Goal: Task Accomplishment & Management: Manage account settings

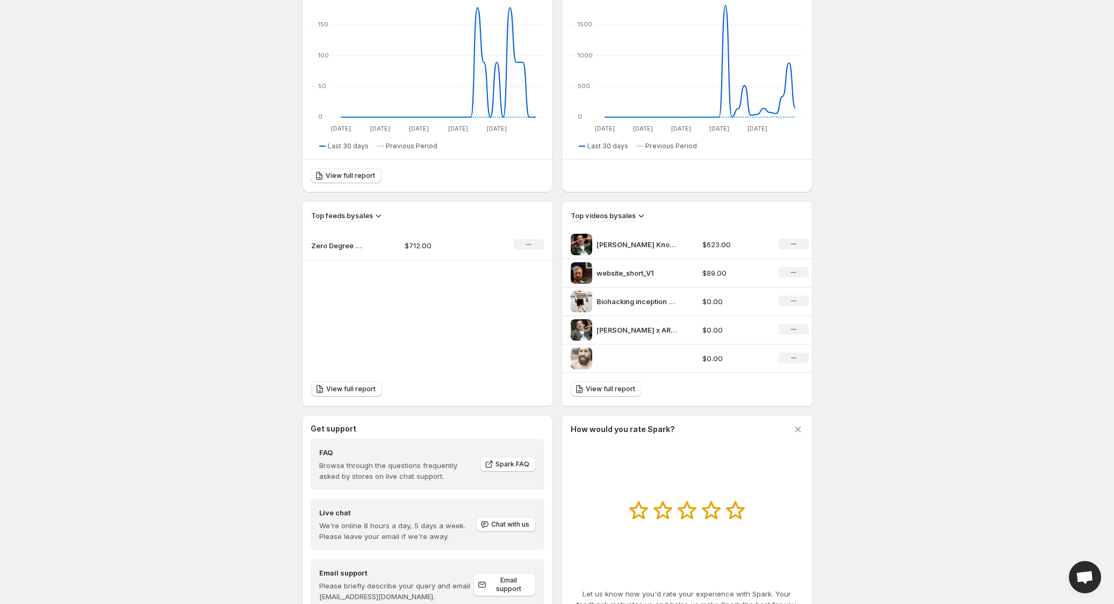
scroll to position [338, 0]
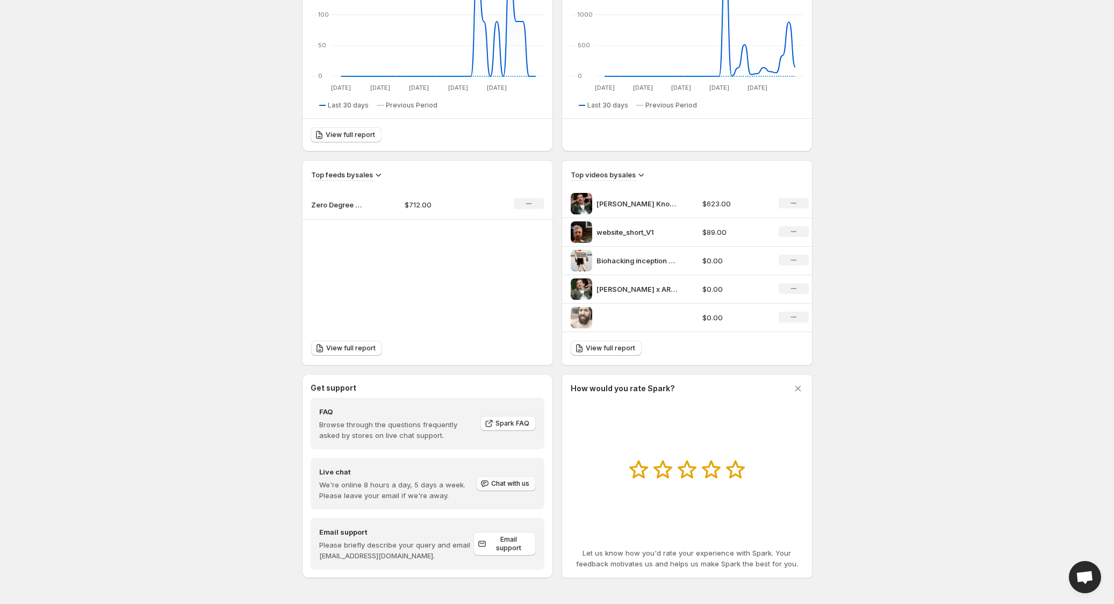
click at [505, 481] on span "Chat with us" at bounding box center [510, 483] width 38 height 9
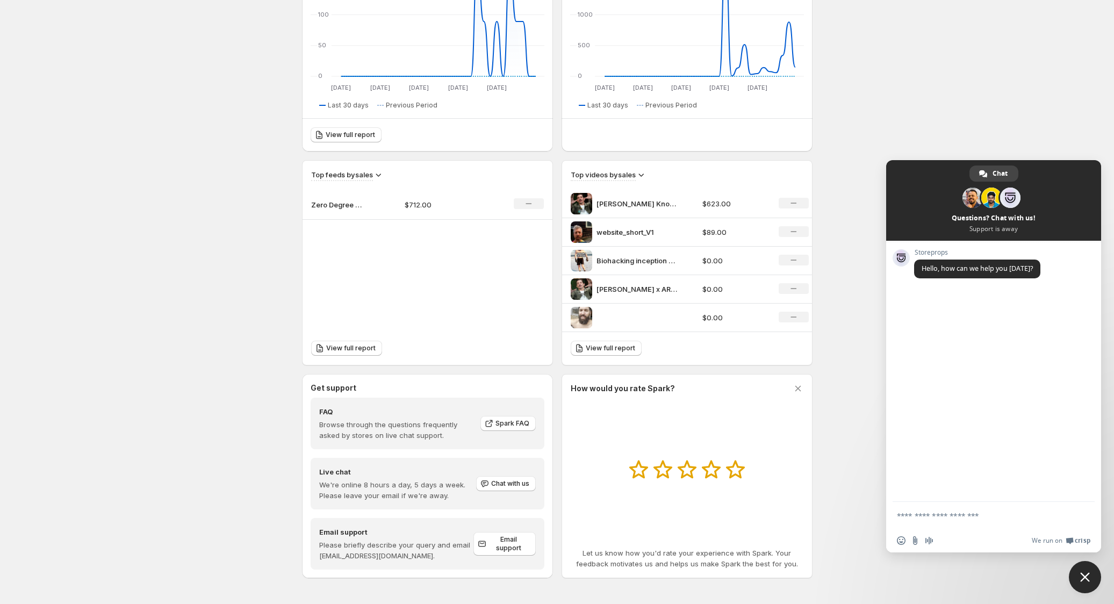
click at [926, 514] on textarea "Compose your message..." at bounding box center [983, 515] width 172 height 27
type textarea "**********"
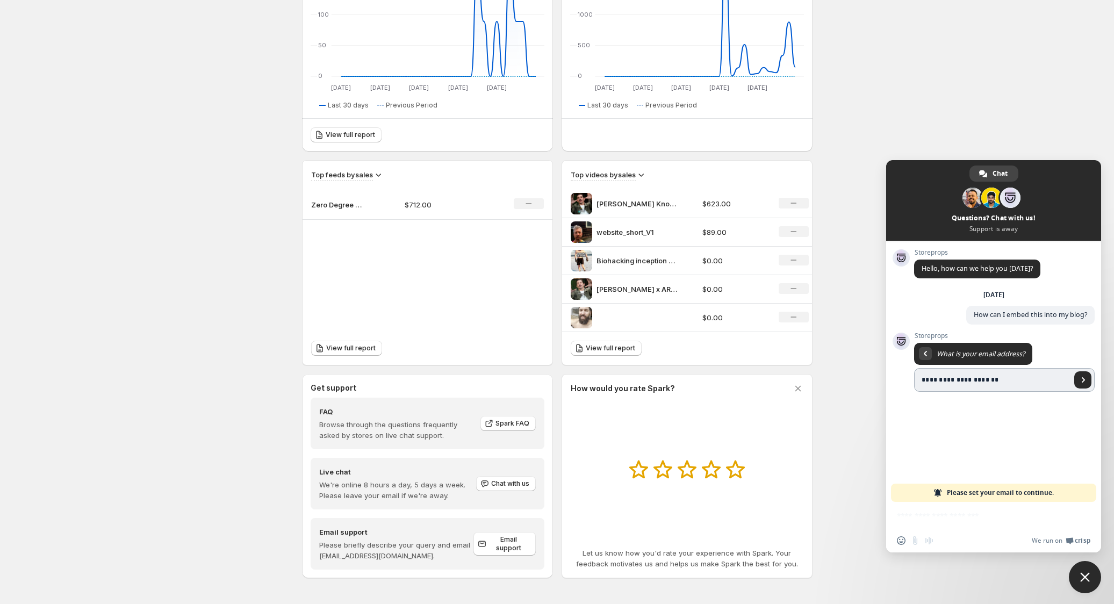
type input "**********"
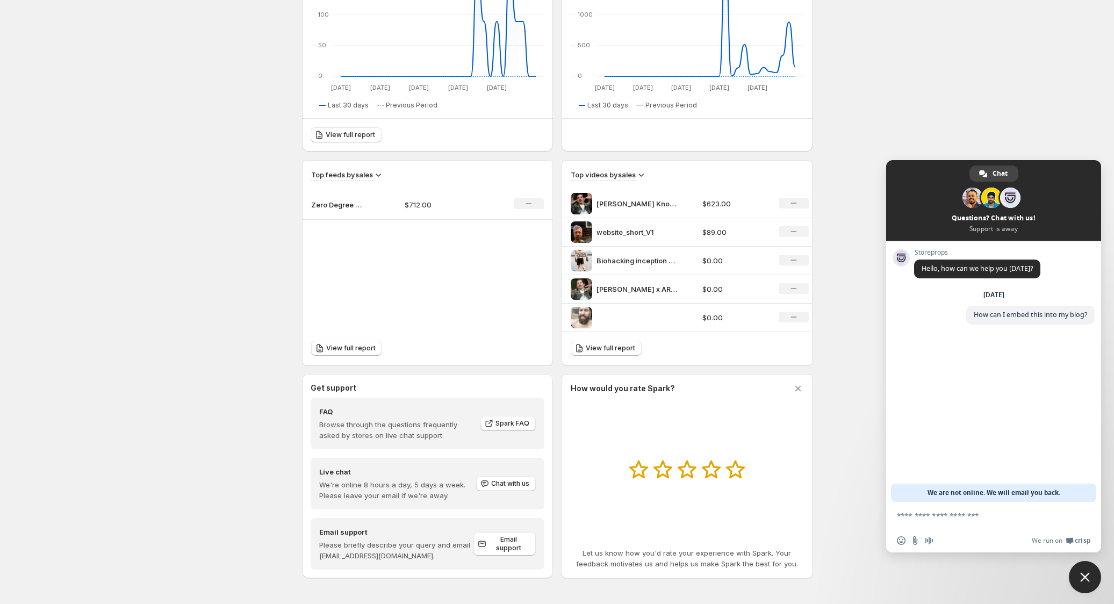
click at [1063, 168] on span at bounding box center [993, 200] width 215 height 81
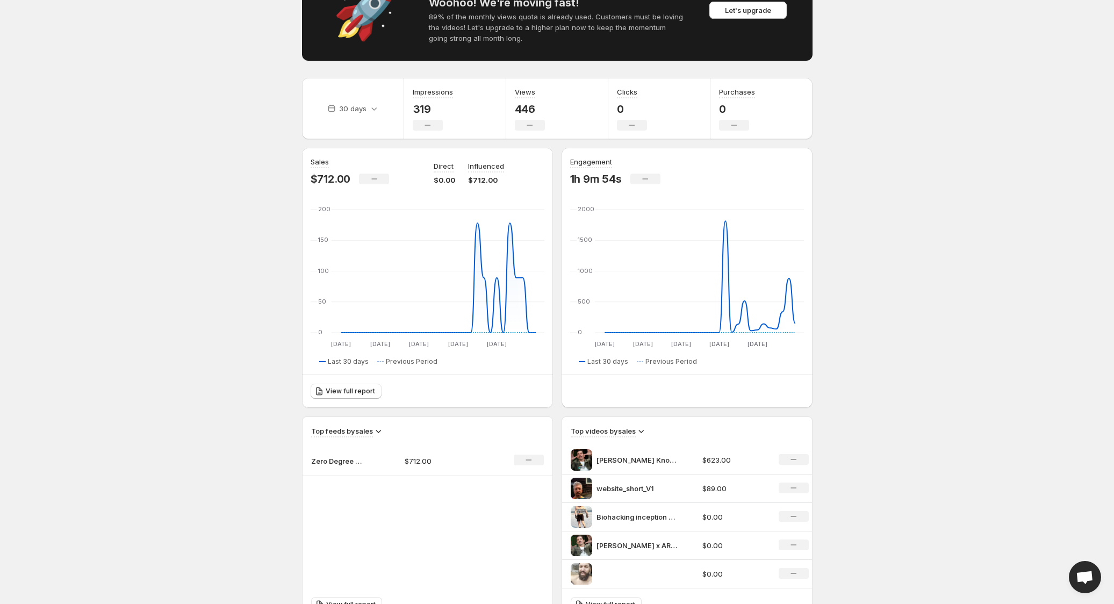
scroll to position [0, 0]
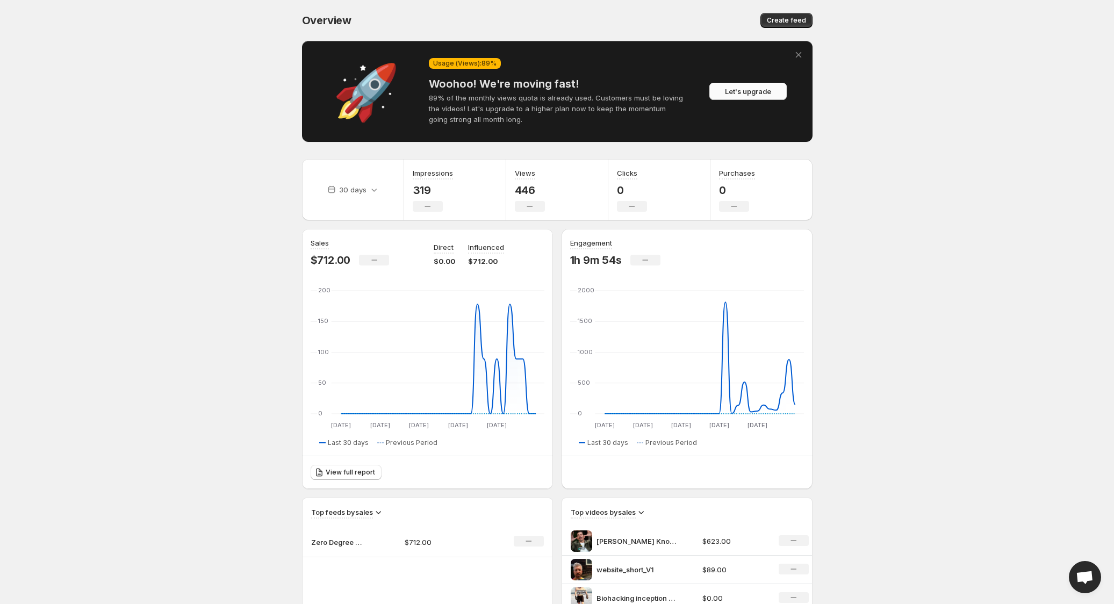
click at [762, 88] on span "Let's upgrade" at bounding box center [748, 91] width 46 height 11
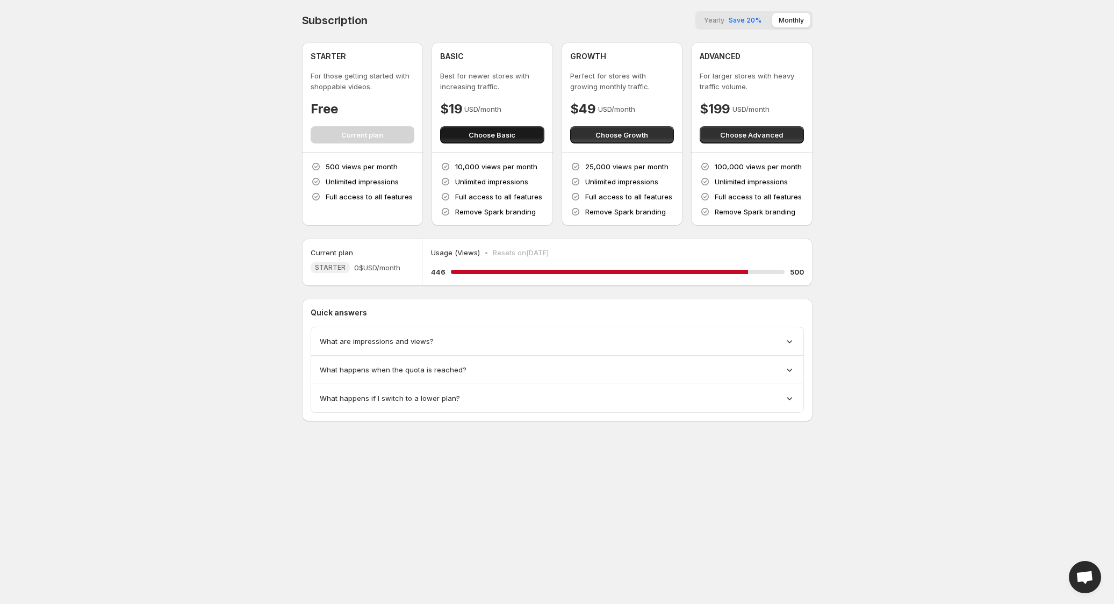
click at [486, 134] on span "Choose Basic" at bounding box center [491, 134] width 47 height 11
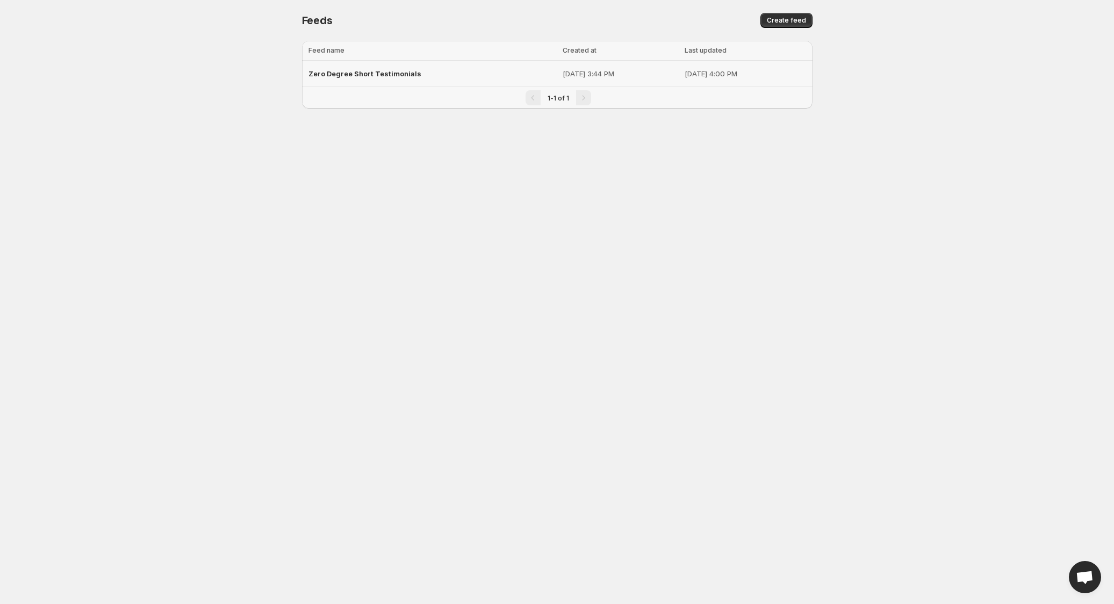
click at [389, 73] on span "Zero Degree Short Testimonials" at bounding box center [364, 73] width 113 height 9
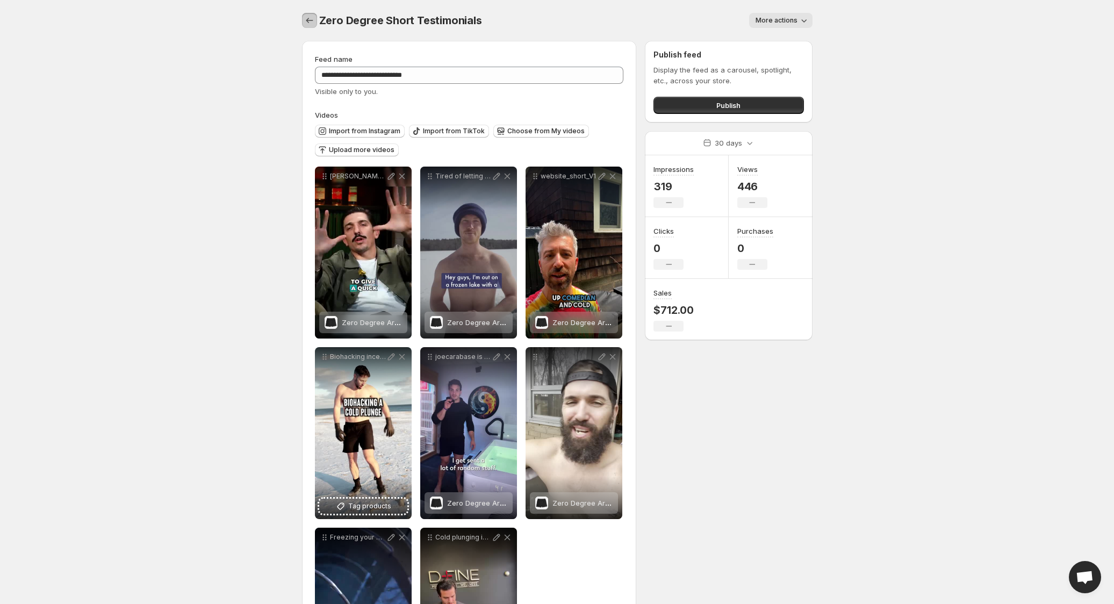
click at [312, 19] on icon "Settings" at bounding box center [309, 20] width 11 height 11
